Goal: Find contact information: Find contact information

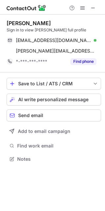
scroll to position [155, 105]
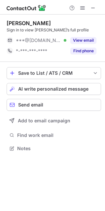
scroll to position [144, 105]
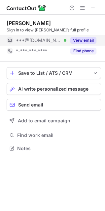
click at [84, 37] on button "View email" at bounding box center [84, 40] width 26 height 7
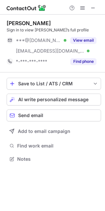
scroll to position [155, 105]
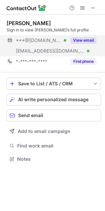
click at [79, 40] on button "View email" at bounding box center [84, 40] width 26 height 7
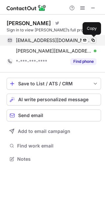
click at [92, 39] on span at bounding box center [93, 40] width 5 height 5
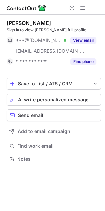
scroll to position [155, 105]
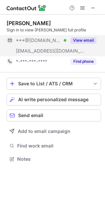
click at [74, 40] on button "View email" at bounding box center [84, 40] width 26 height 7
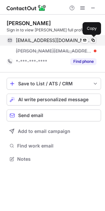
click at [94, 41] on span at bounding box center [93, 40] width 5 height 5
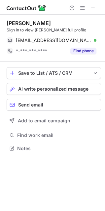
scroll to position [144, 105]
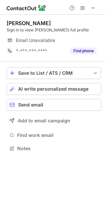
scroll to position [144, 105]
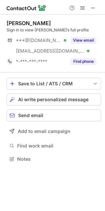
scroll to position [155, 105]
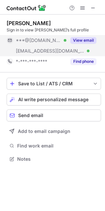
click at [77, 40] on button "View email" at bounding box center [84, 40] width 26 height 7
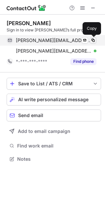
click at [92, 40] on span at bounding box center [93, 40] width 5 height 5
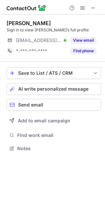
scroll to position [144, 105]
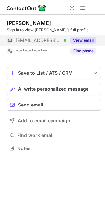
click at [75, 38] on button "View email" at bounding box center [84, 40] width 26 height 7
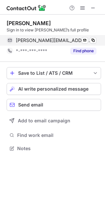
click at [90, 40] on div "[PERSON_NAME][EMAIL_ADDRESS][DOMAIN_NAME] Verified" at bounding box center [56, 40] width 81 height 6
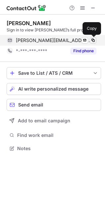
click at [91, 41] on span at bounding box center [93, 40] width 5 height 5
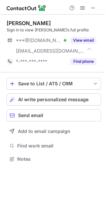
scroll to position [155, 105]
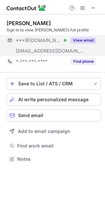
click at [81, 39] on button "View email" at bounding box center [84, 40] width 26 height 7
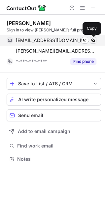
click at [93, 39] on span at bounding box center [93, 40] width 5 height 5
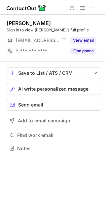
scroll to position [144, 105]
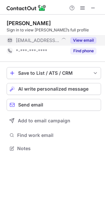
click at [83, 41] on button "View email" at bounding box center [84, 40] width 26 height 7
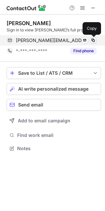
click at [93, 39] on span at bounding box center [93, 40] width 5 height 5
